Goal: Find specific page/section: Find specific page/section

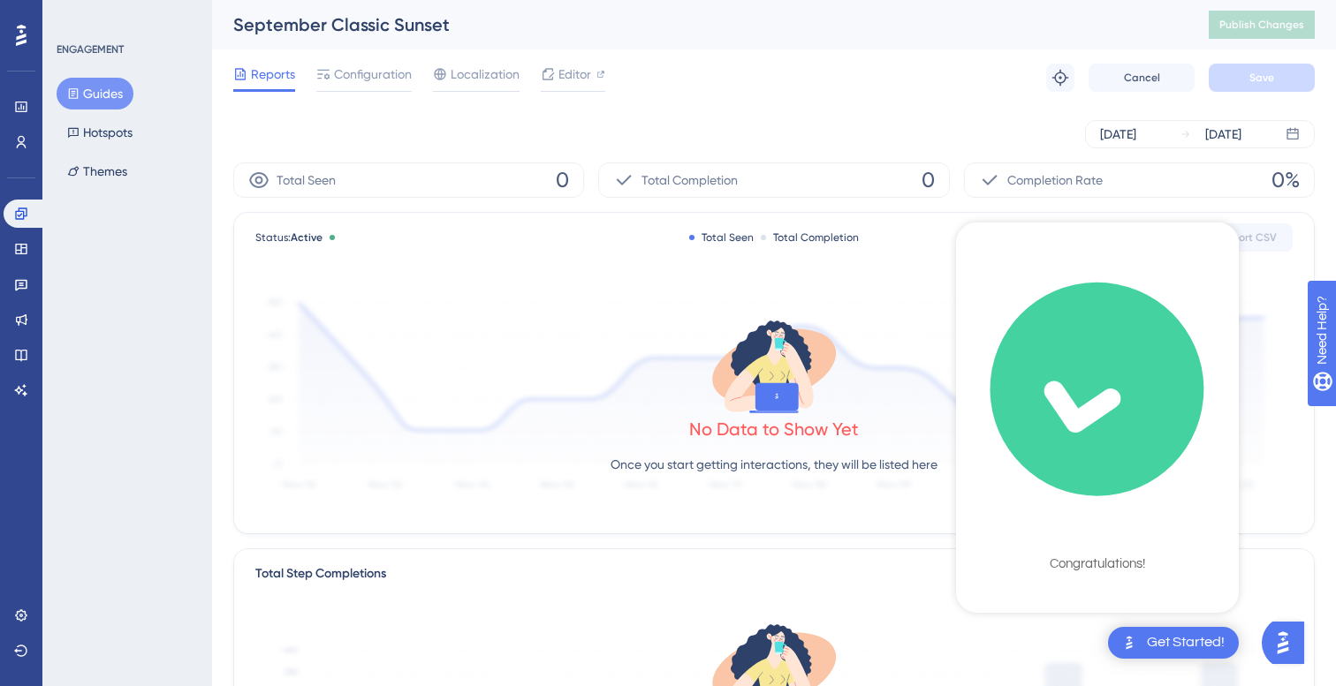
click at [891, 96] on div "Reports Configuration Localization Editor Troubleshoot Cancel Save" at bounding box center [773, 77] width 1081 height 57
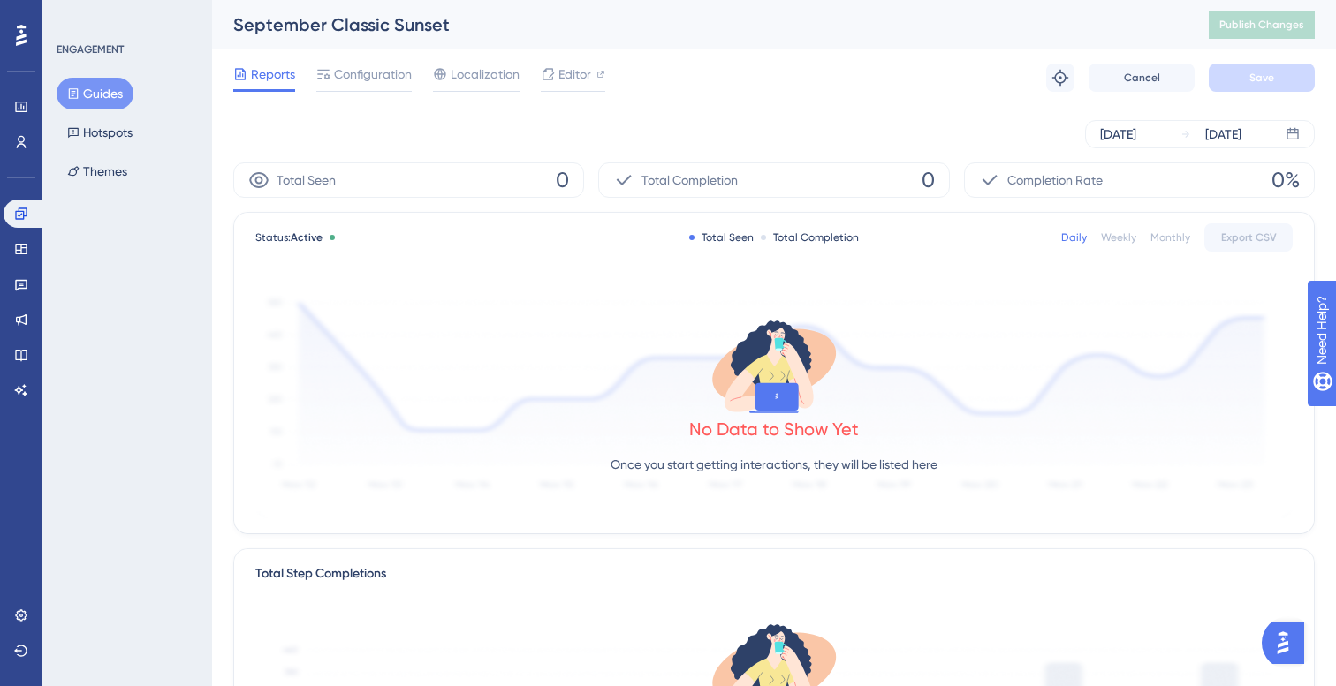
click at [102, 92] on button "Guides" at bounding box center [95, 94] width 77 height 32
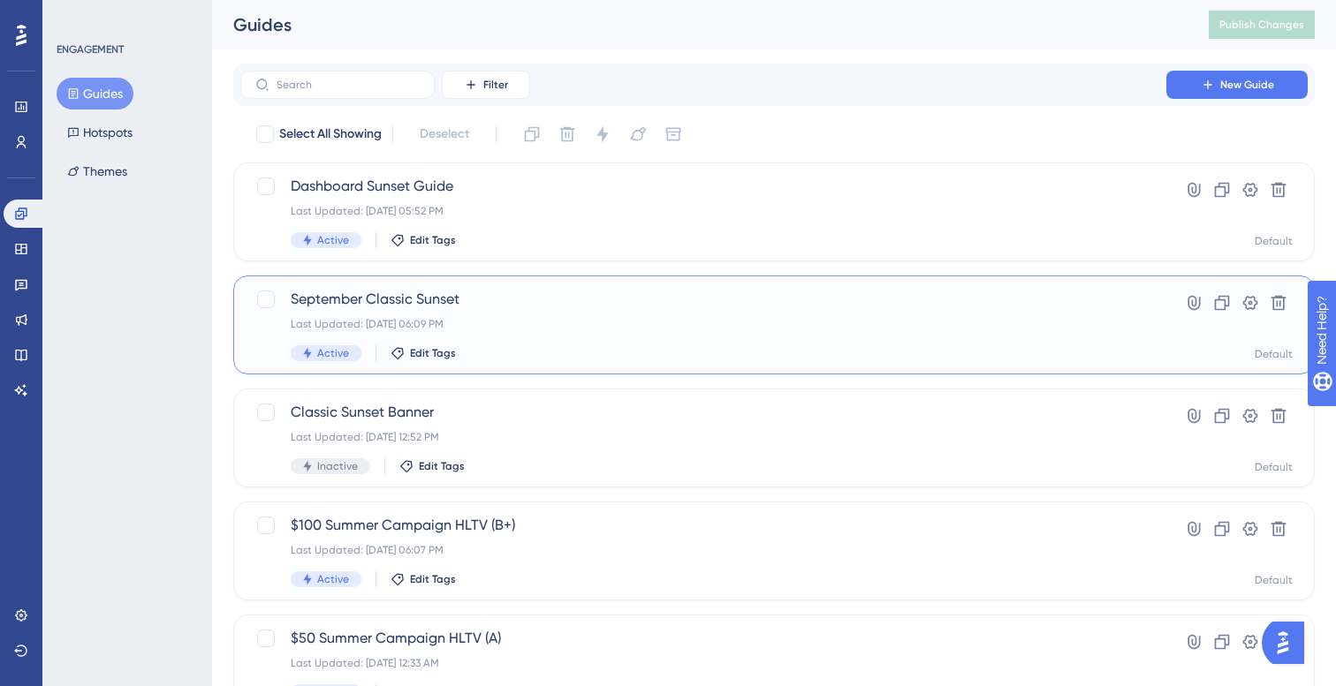
click at [703, 326] on div "Last Updated: Sep 23 2025, 06:09 PM" at bounding box center [703, 324] width 825 height 14
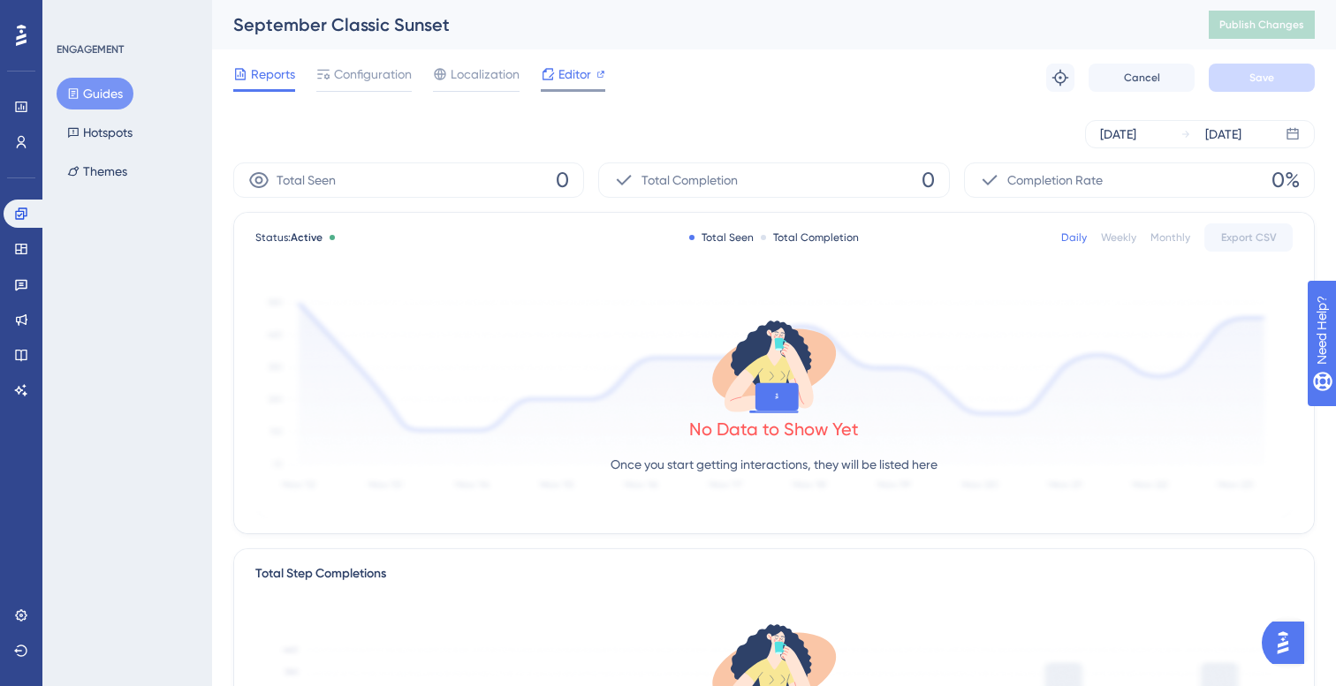
click at [587, 72] on span "Editor" at bounding box center [574, 74] width 33 height 21
